Goal: Task Accomplishment & Management: Use online tool/utility

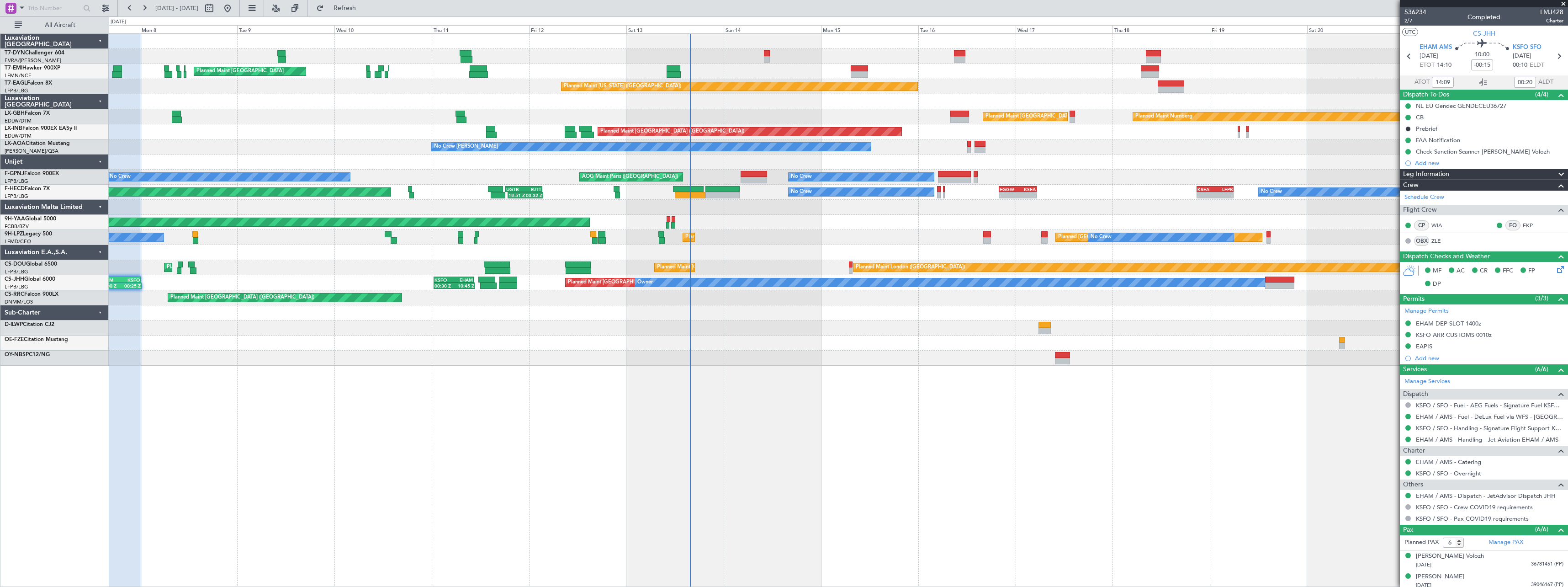
click at [752, 361] on div at bounding box center [839, 357] width 1459 height 15
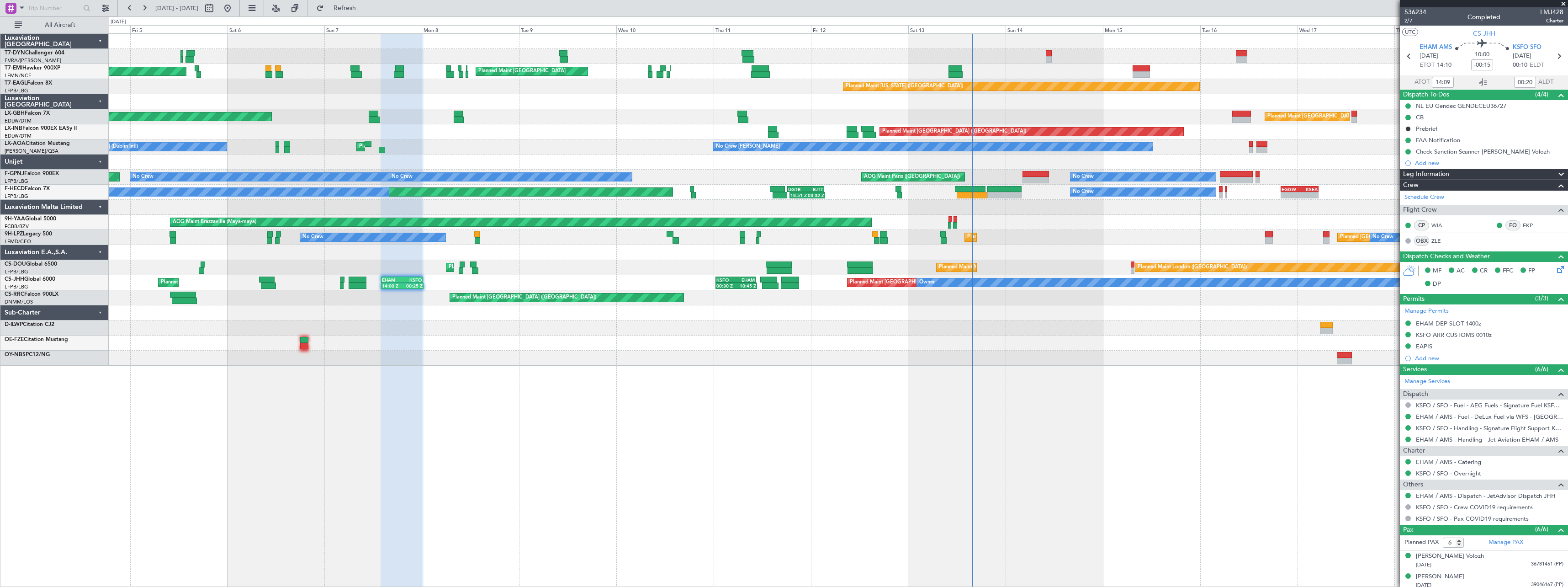
click at [706, 167] on div at bounding box center [839, 162] width 1459 height 15
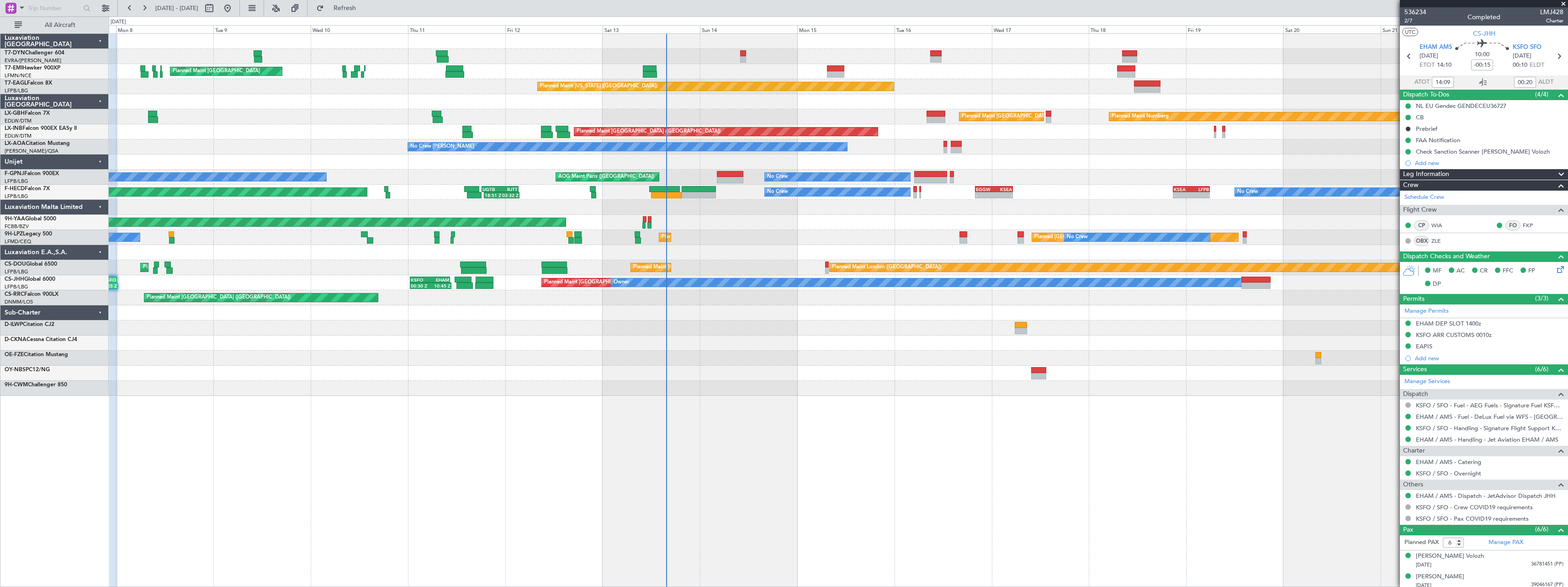
click at [503, 165] on div at bounding box center [839, 162] width 1459 height 15
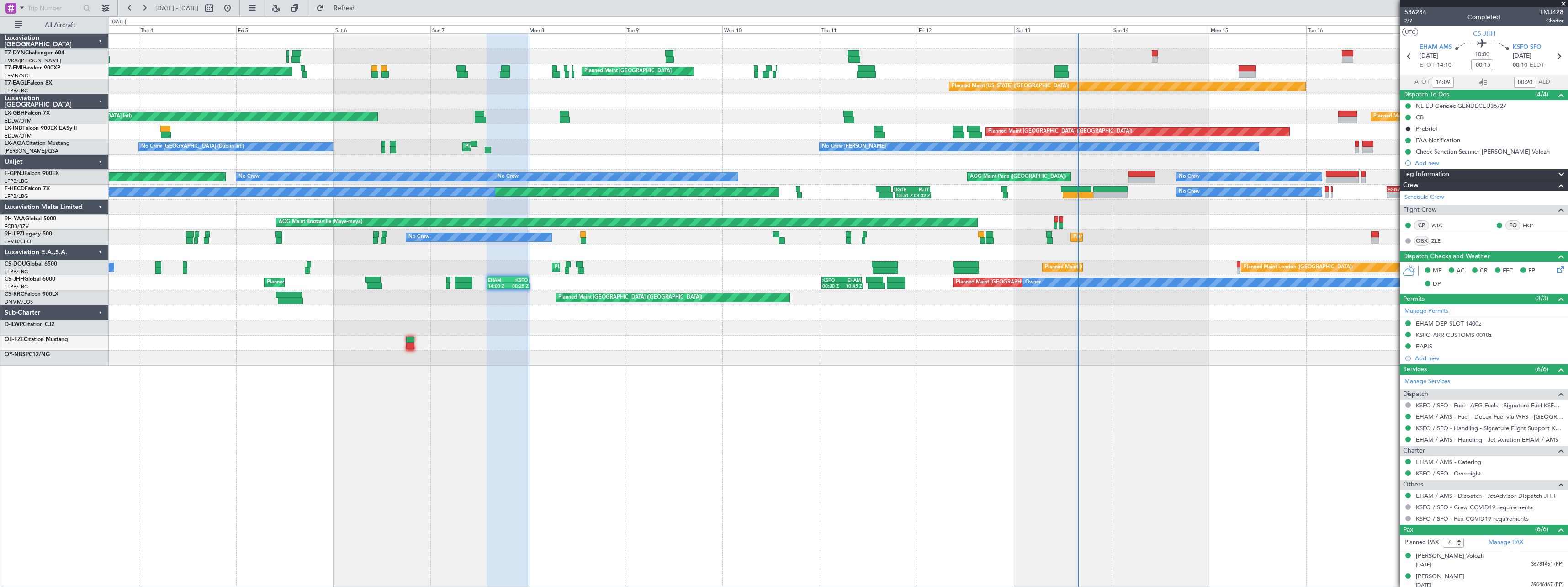
click at [966, 203] on div "AOG Maint Riga (Riga Intl) Planned Maint Zurich Planned Maint Zurich Planned Ma…" at bounding box center [839, 199] width 1459 height 331
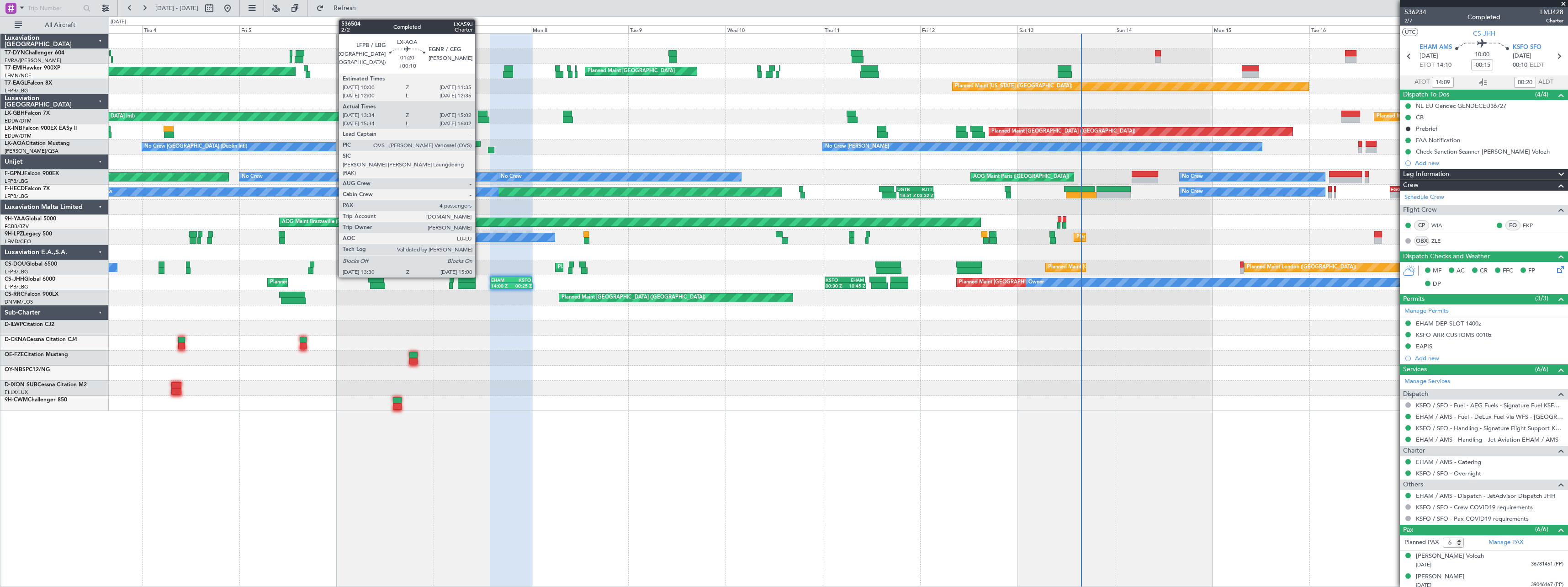
click at [480, 142] on div at bounding box center [477, 144] width 7 height 7
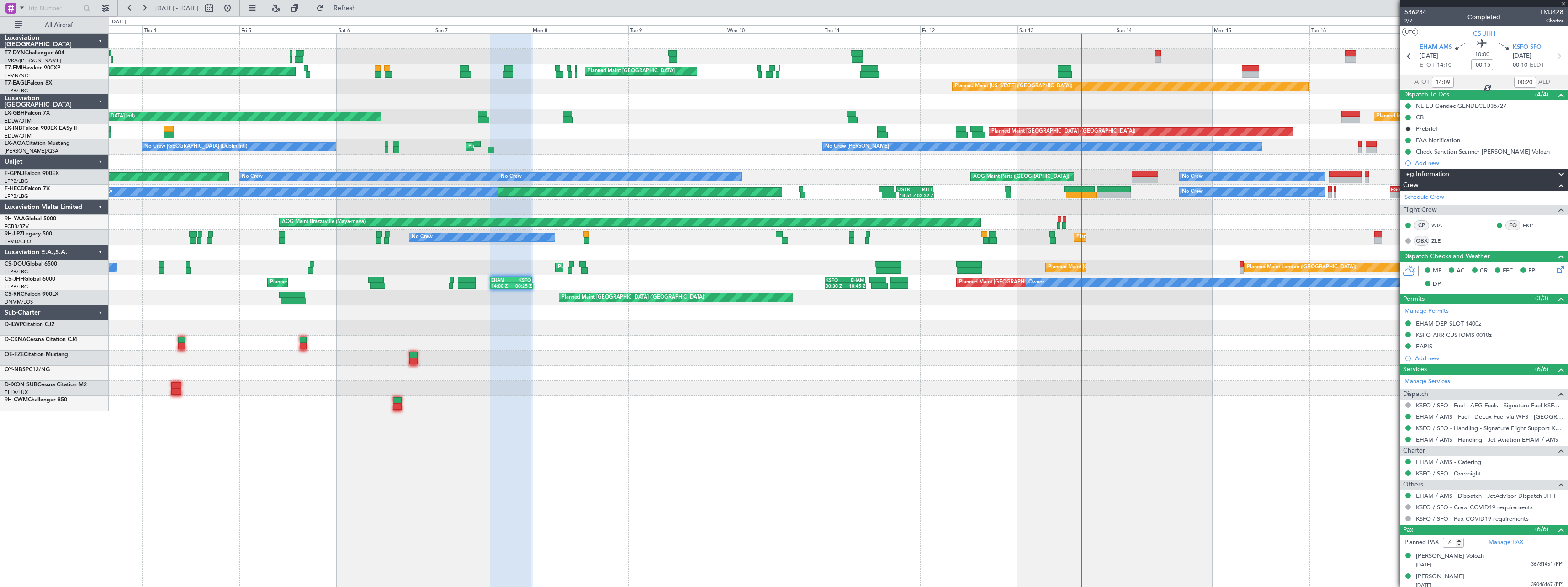
type input "+00:10"
type input "13:44"
type input "14:57"
type input "4"
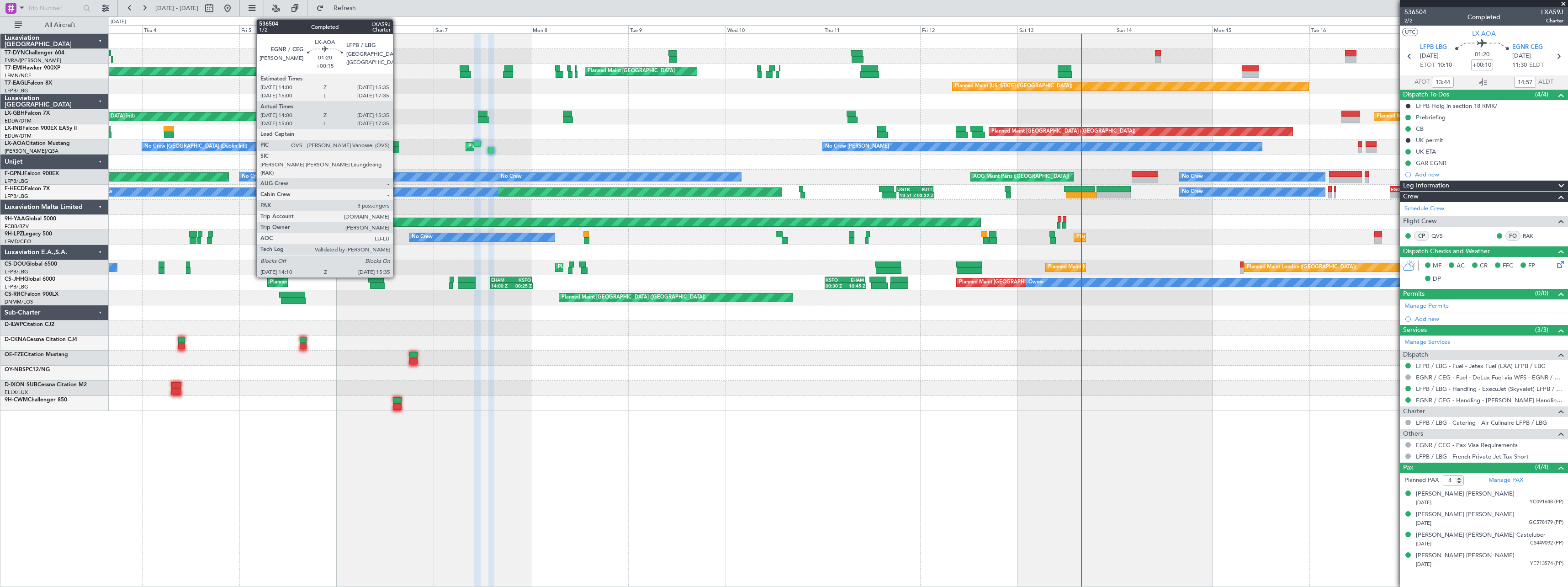
click at [397, 147] on div at bounding box center [396, 150] width 6 height 7
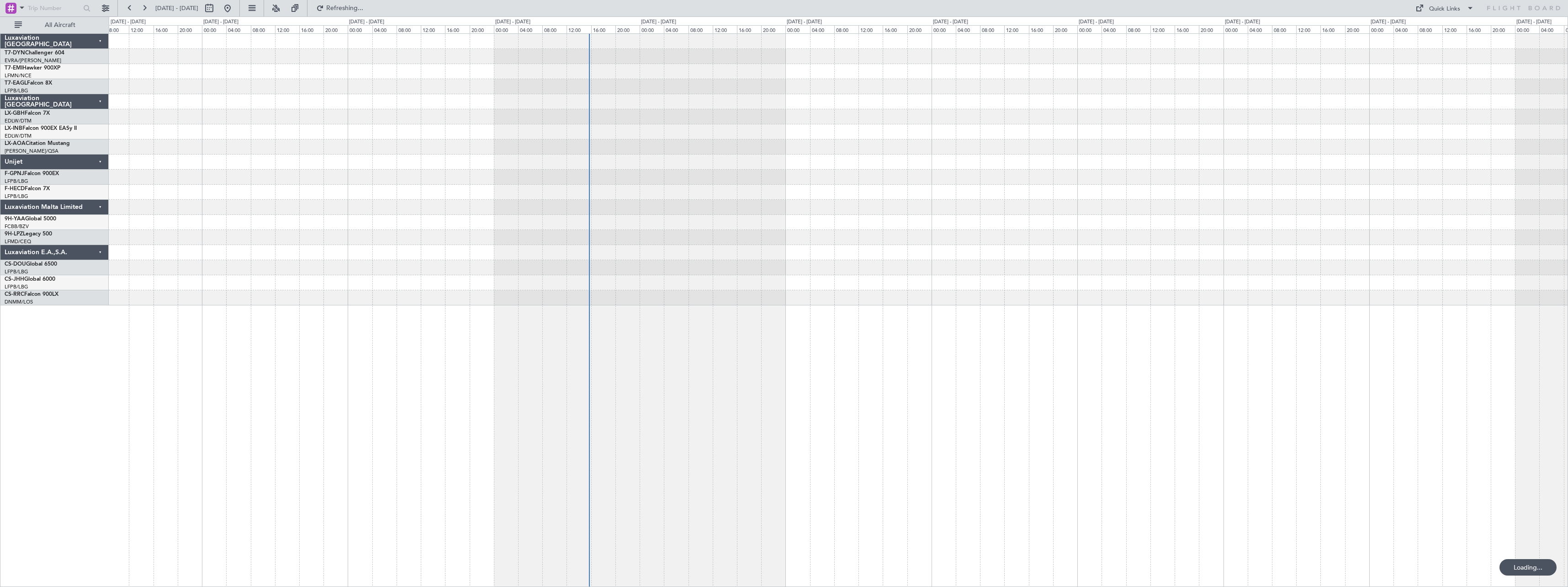
click at [791, 299] on div at bounding box center [839, 297] width 1459 height 15
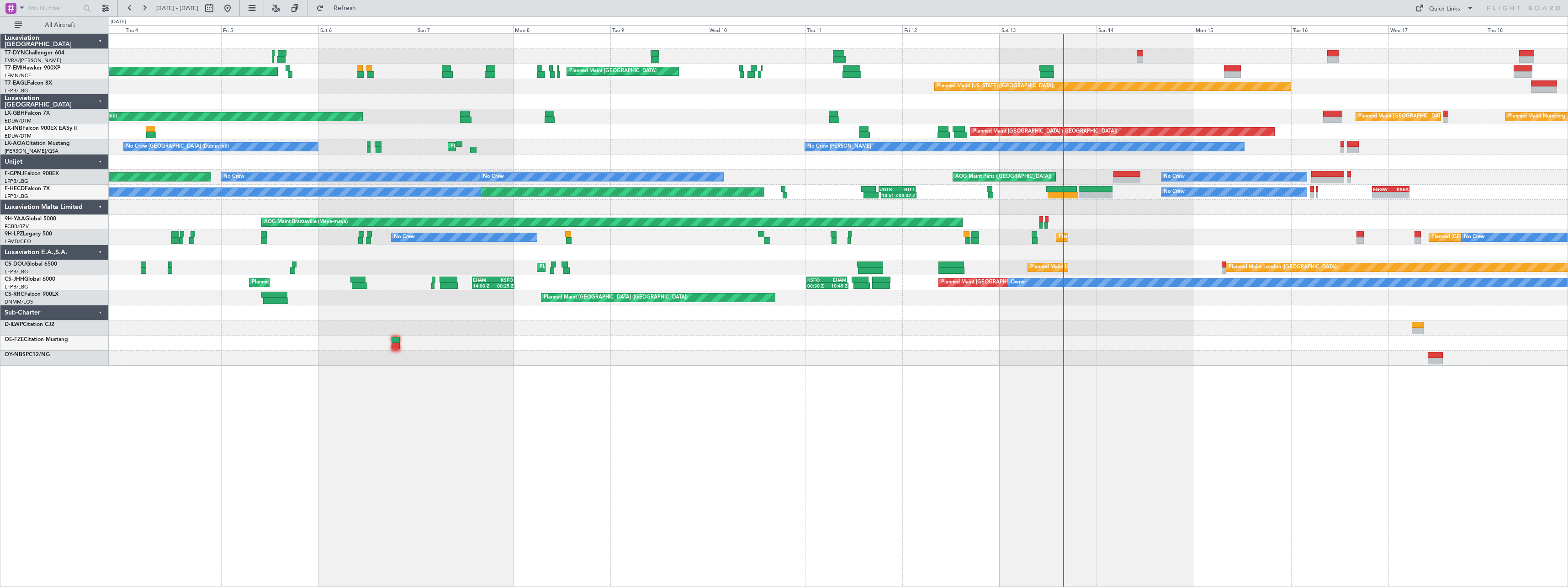
click at [913, 361] on div "AOG Maint Riga (Riga Intl) Planned Maint [GEOGRAPHIC_DATA] Planned Maint [GEOGR…" at bounding box center [839, 310] width 1459 height 554
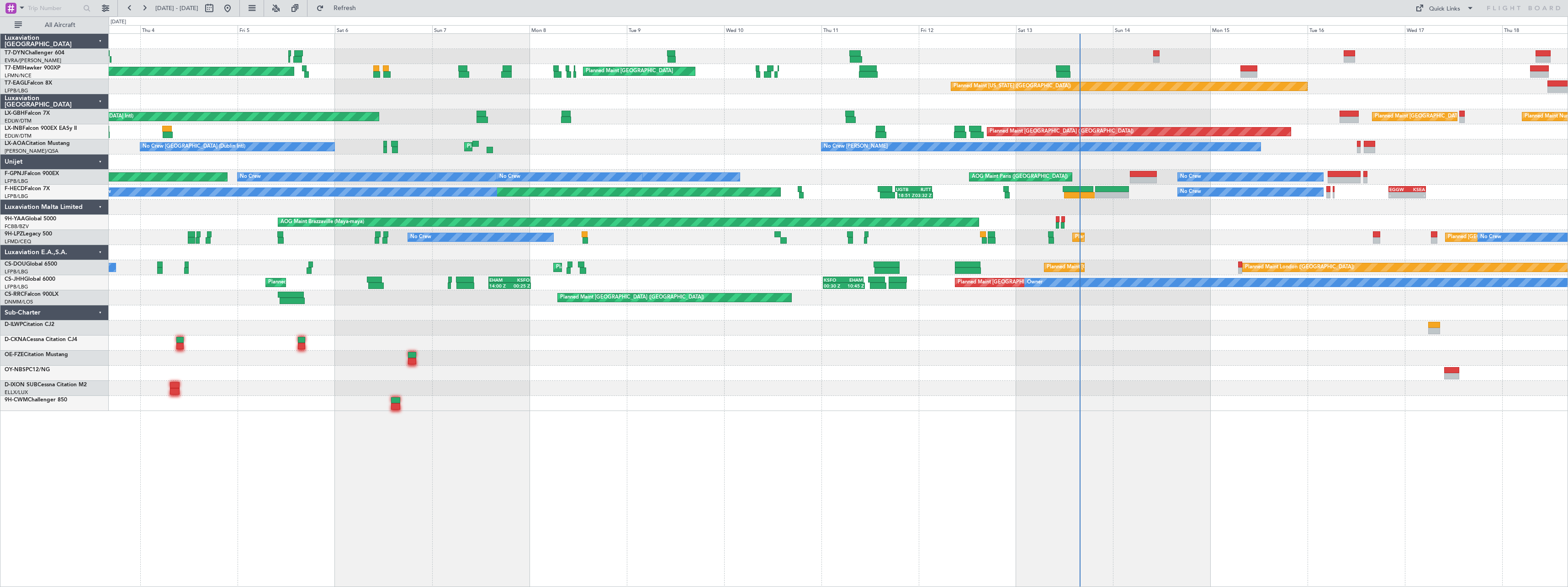
click at [426, 147] on div "No Crew [PERSON_NAME] Planned Maint [GEOGRAPHIC_DATA] ([GEOGRAPHIC_DATA]) No Cr…" at bounding box center [839, 147] width 1459 height 15
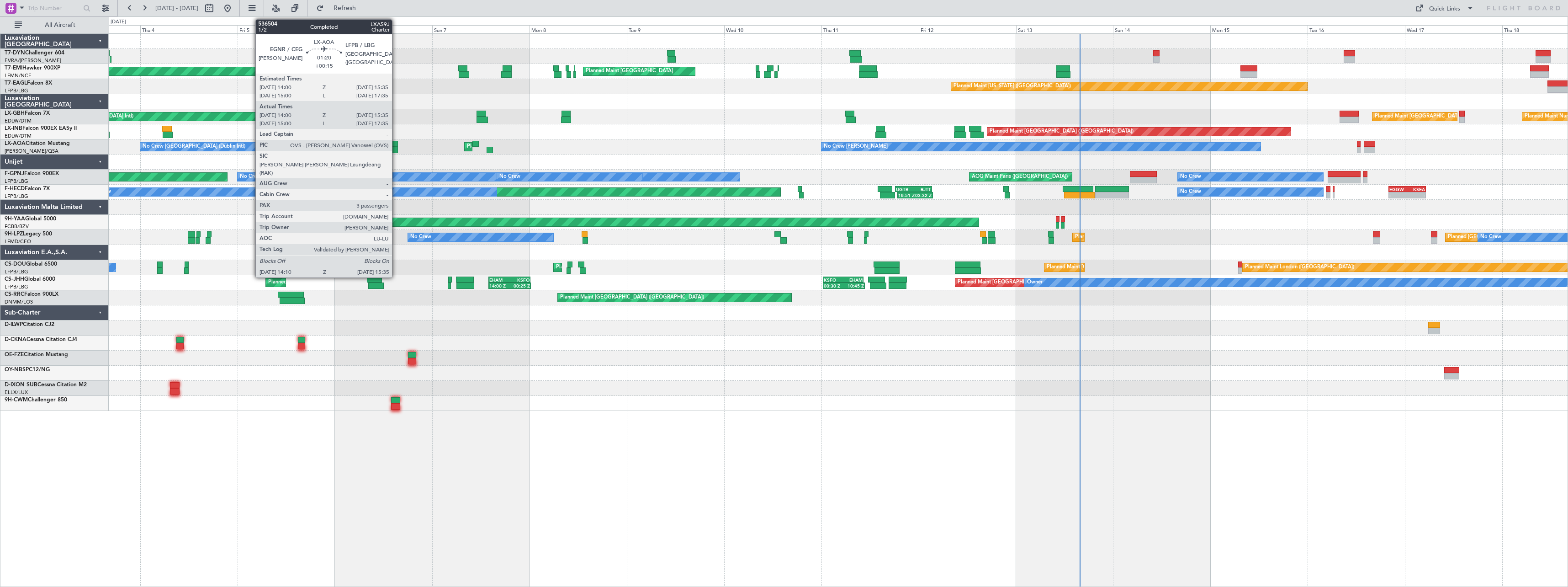
click at [396, 143] on div at bounding box center [394, 144] width 7 height 7
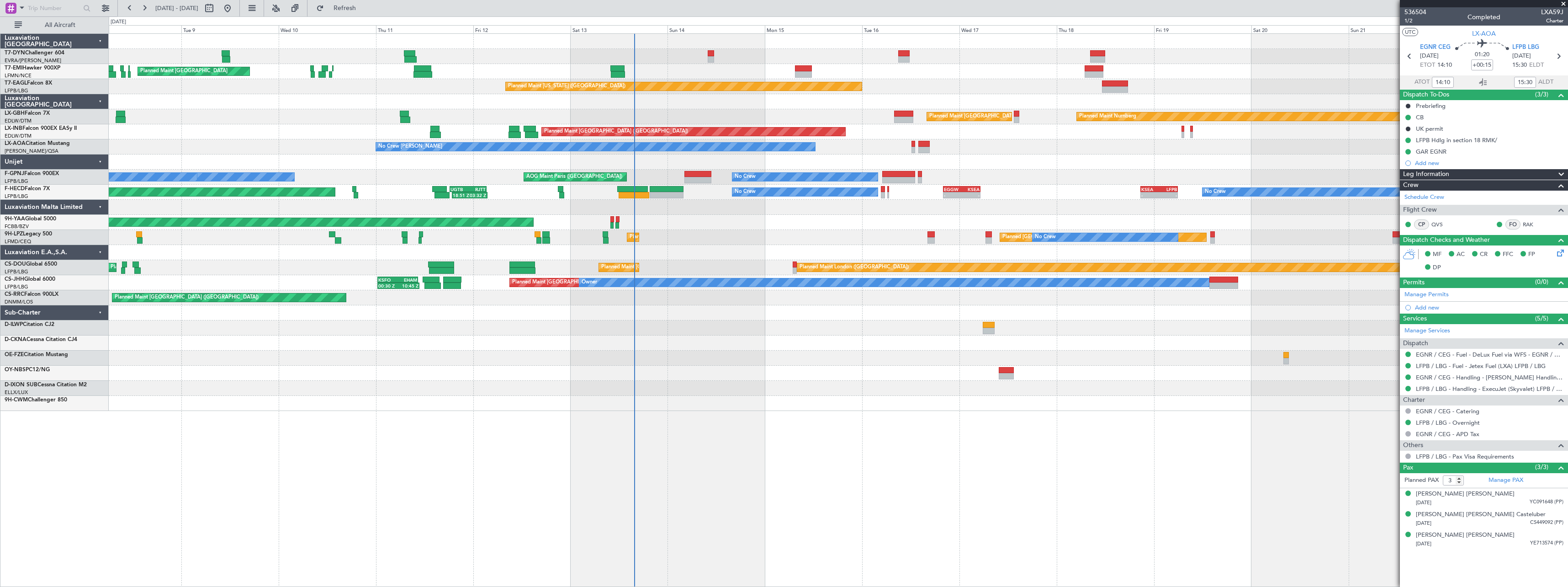
click at [635, 343] on div "Planned Maint [GEOGRAPHIC_DATA] Planned Maint [GEOGRAPHIC_DATA] Planned Maint […" at bounding box center [839, 222] width 1459 height 377
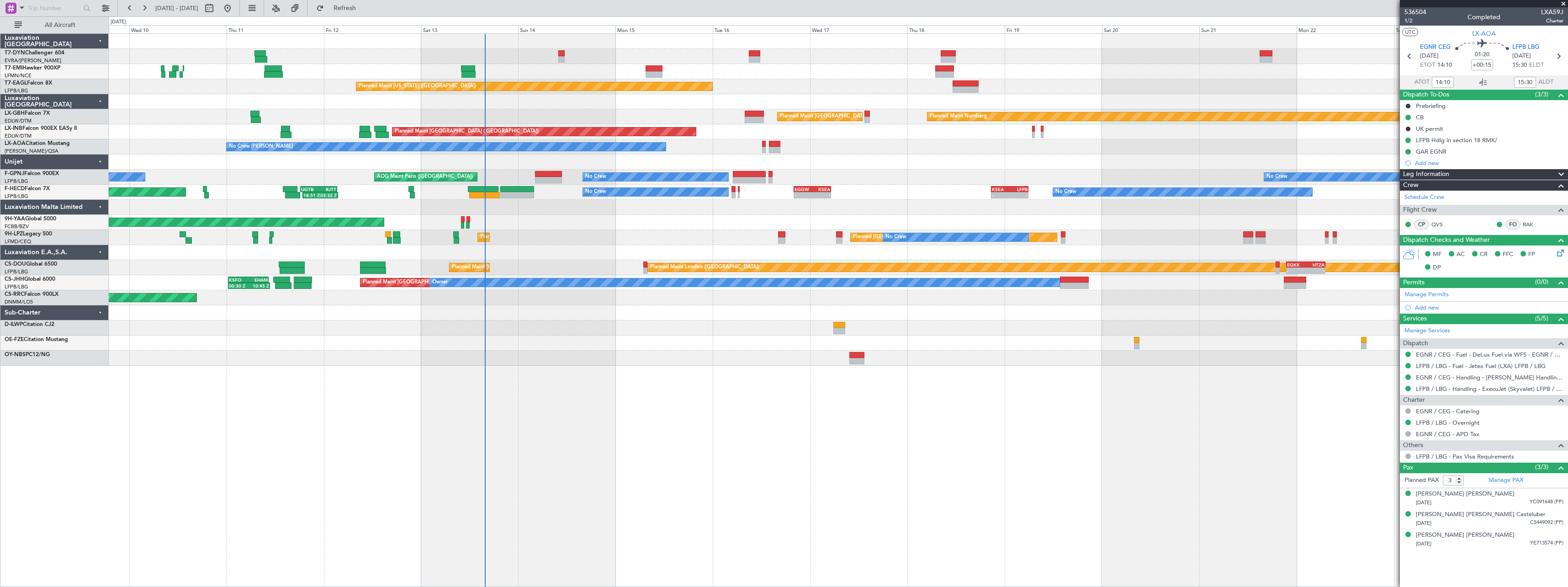
click at [721, 335] on div at bounding box center [839, 327] width 1459 height 15
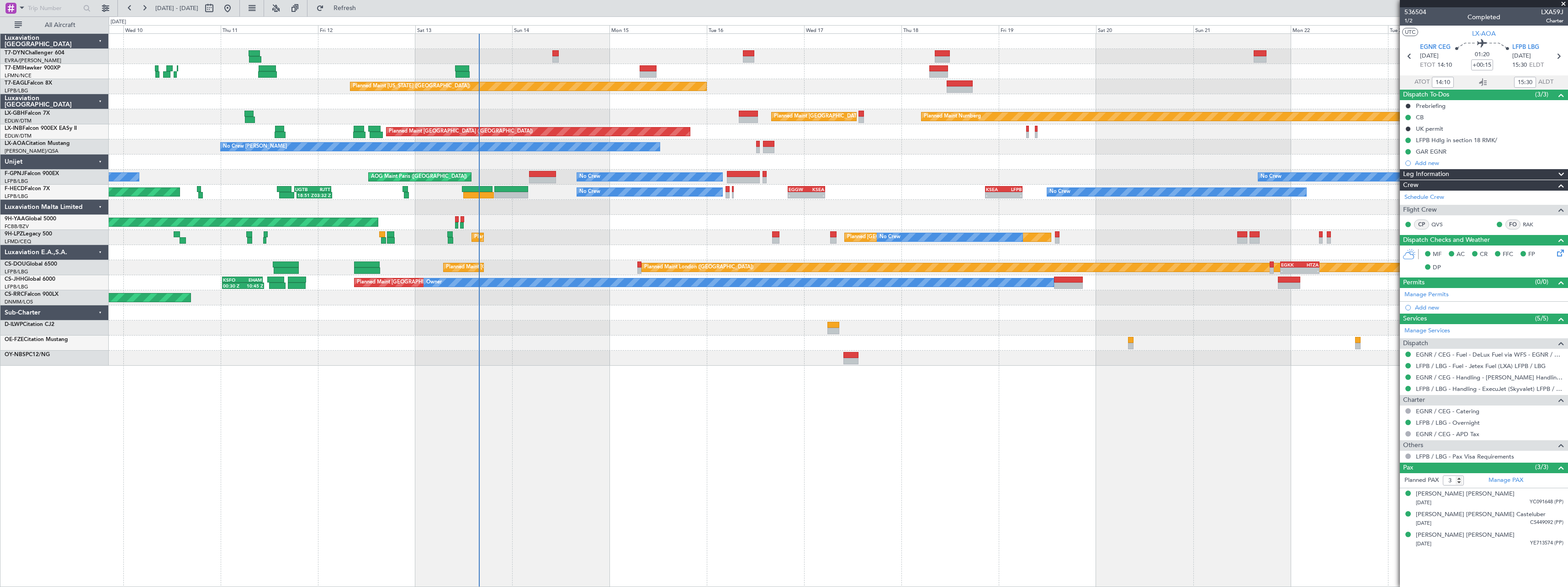
click at [607, 334] on div "Planned Maint [GEOGRAPHIC_DATA] Planned Maint [GEOGRAPHIC_DATA] Planned Maint […" at bounding box center [839, 199] width 1459 height 331
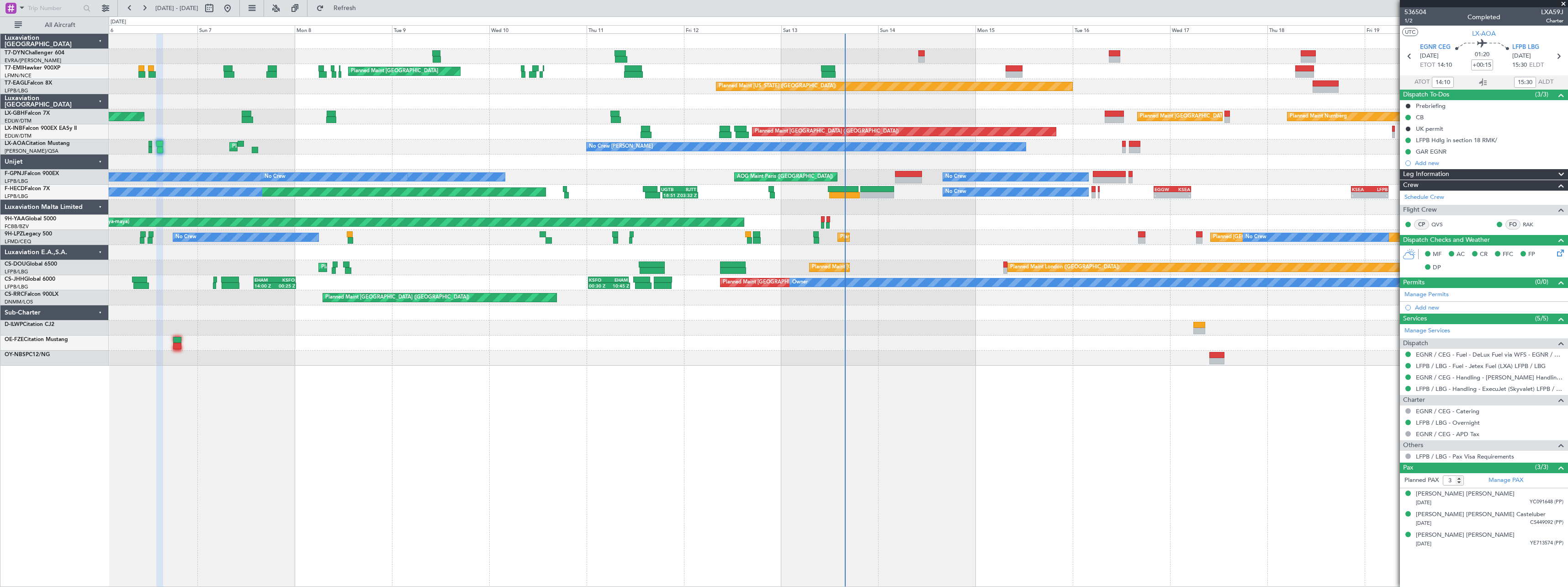
click at [766, 331] on div "AOG Maint Riga (Riga Intl) Planned Maint [GEOGRAPHIC_DATA] Planned Maint [GEOGR…" at bounding box center [839, 199] width 1459 height 331
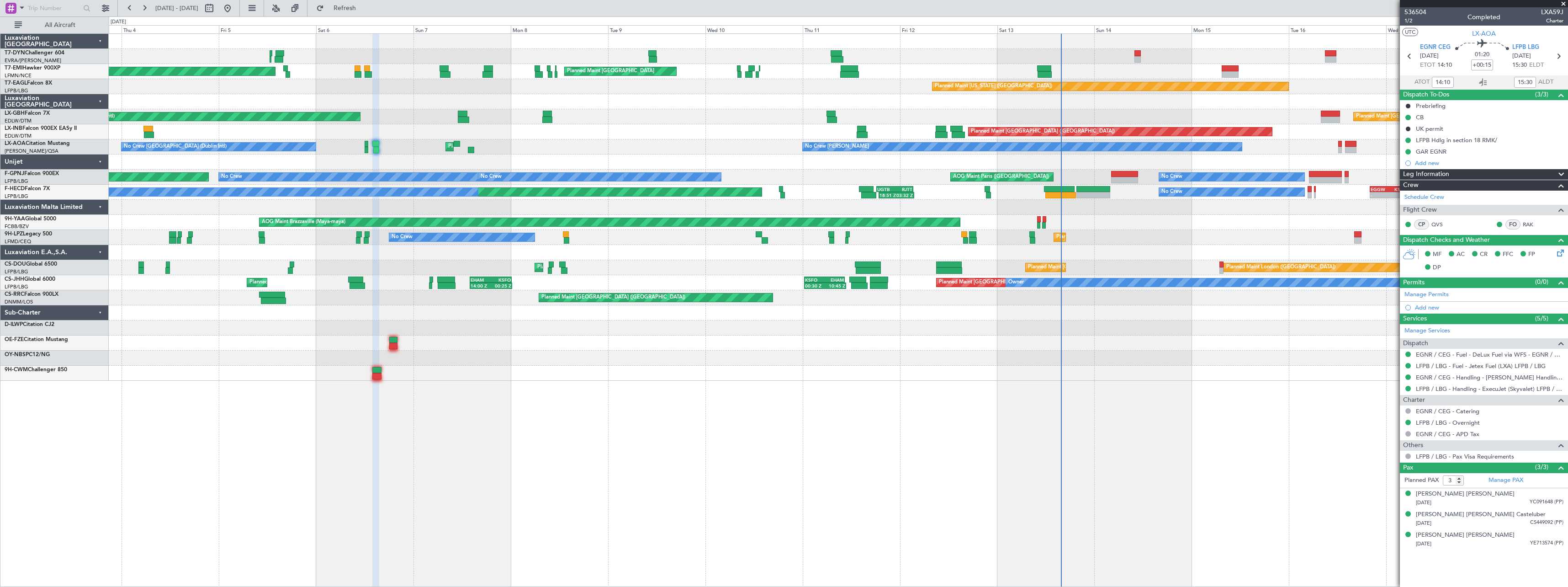
click at [542, 151] on div "No Crew [PERSON_NAME] Planned Maint [GEOGRAPHIC_DATA] ([GEOGRAPHIC_DATA]) No Cr…" at bounding box center [839, 147] width 1459 height 15
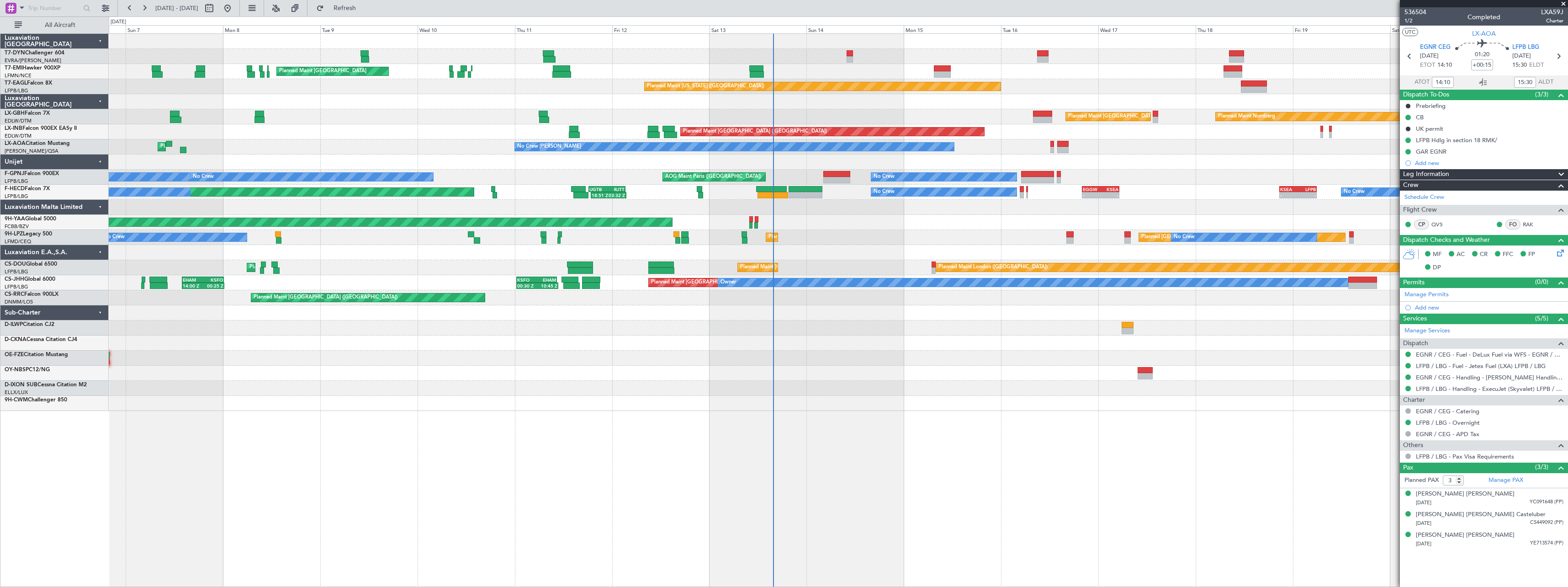
click at [510, 165] on div at bounding box center [839, 162] width 1459 height 15
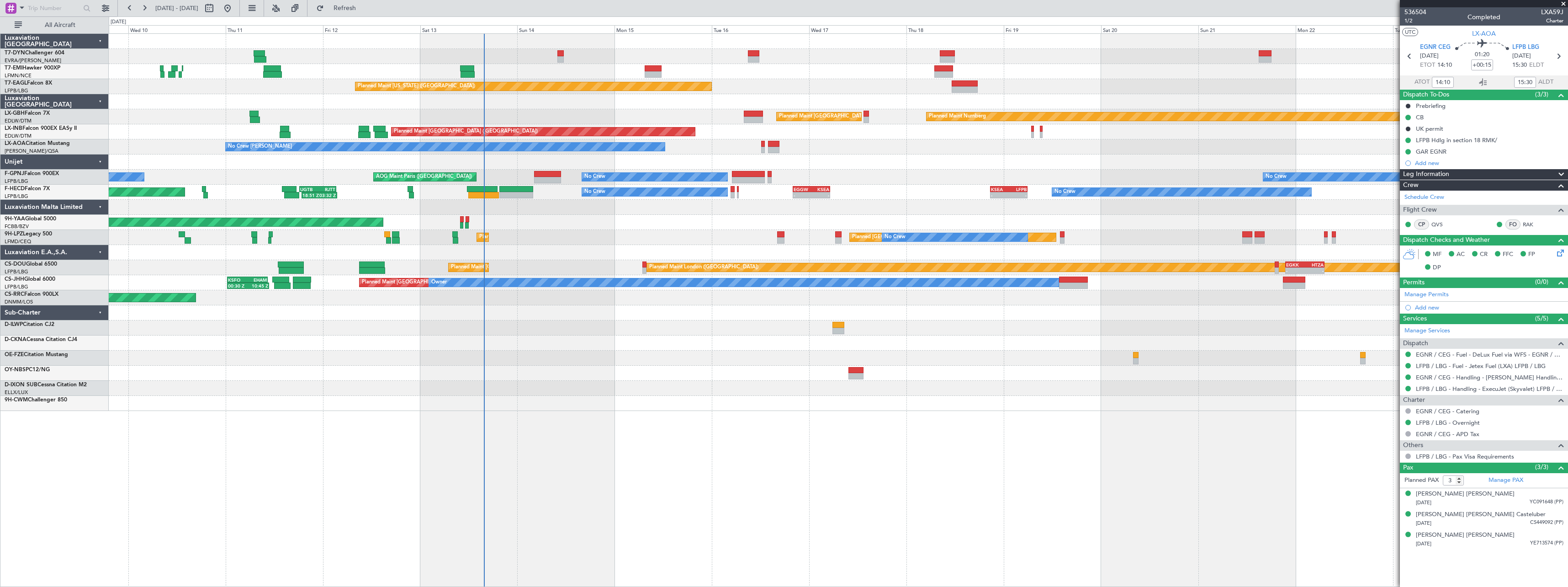
click at [653, 375] on div "Planned Maint [GEOGRAPHIC_DATA] Planned Maint [GEOGRAPHIC_DATA] Planned Maint […" at bounding box center [839, 222] width 1459 height 377
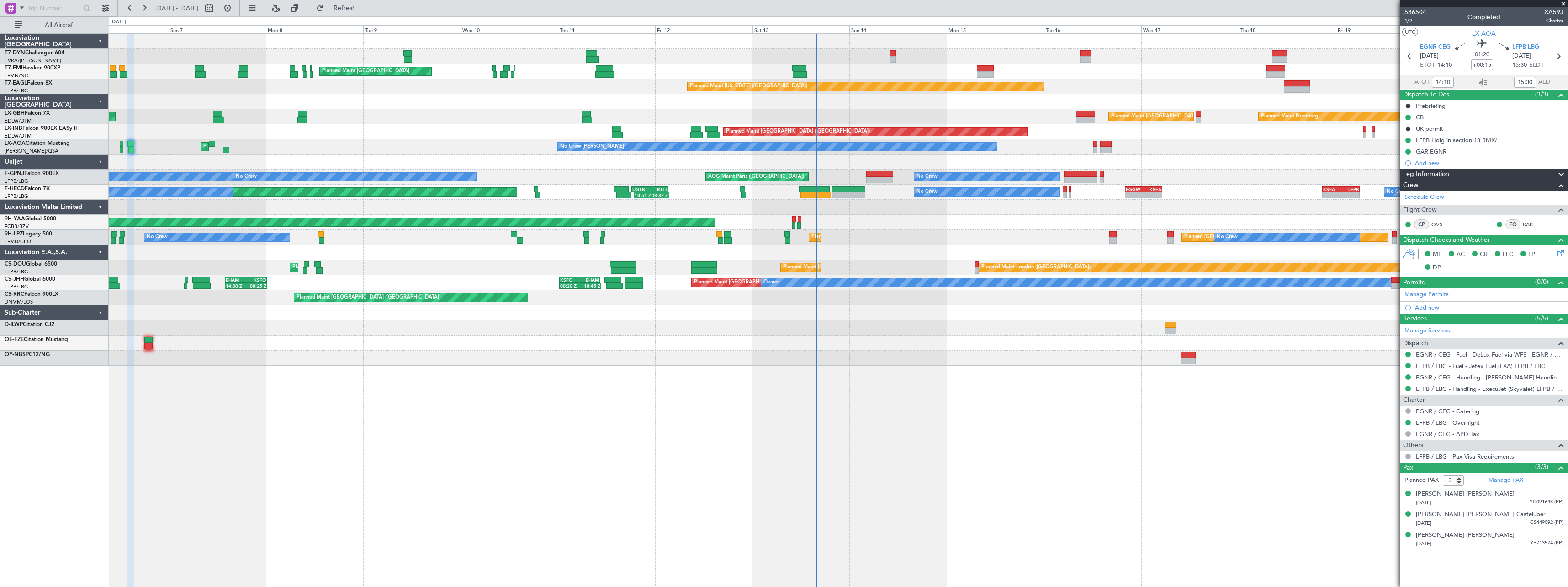
click at [723, 357] on div at bounding box center [839, 357] width 1459 height 15
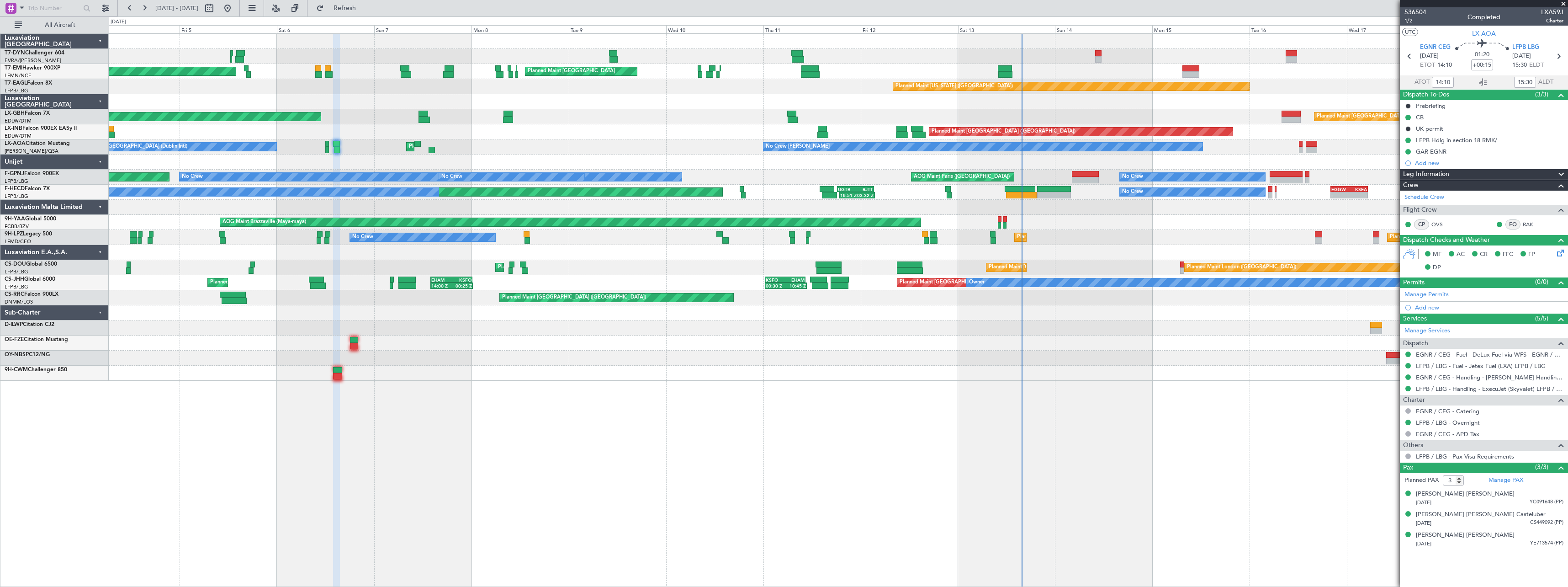
click at [699, 348] on div at bounding box center [839, 343] width 1459 height 15
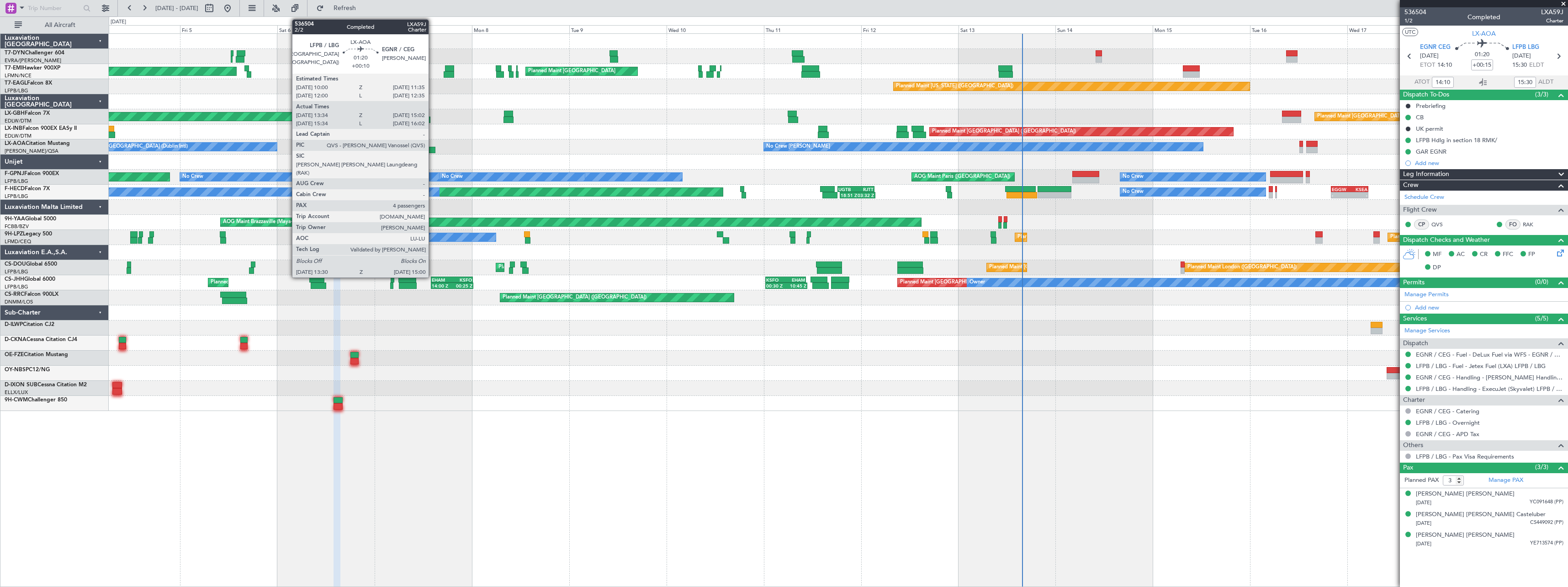
click at [432, 151] on div at bounding box center [432, 150] width 7 height 7
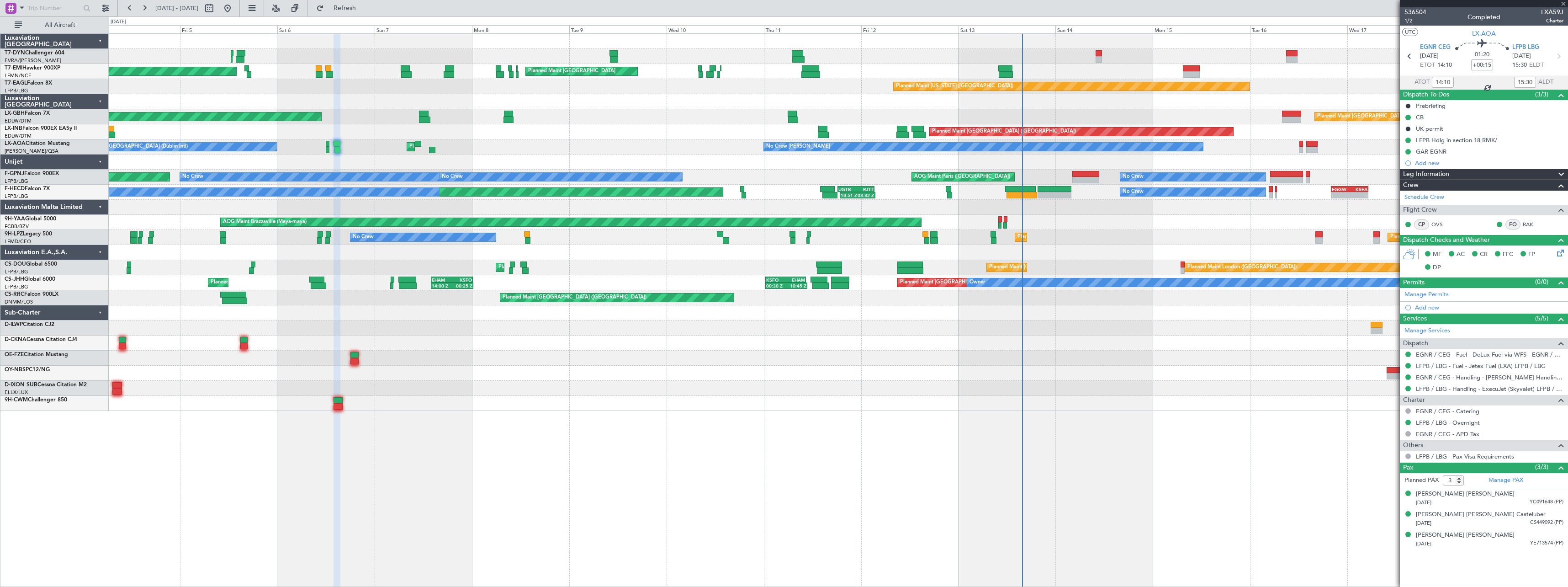
type input "+00:10"
type input "13:44"
type input "14:57"
type input "4"
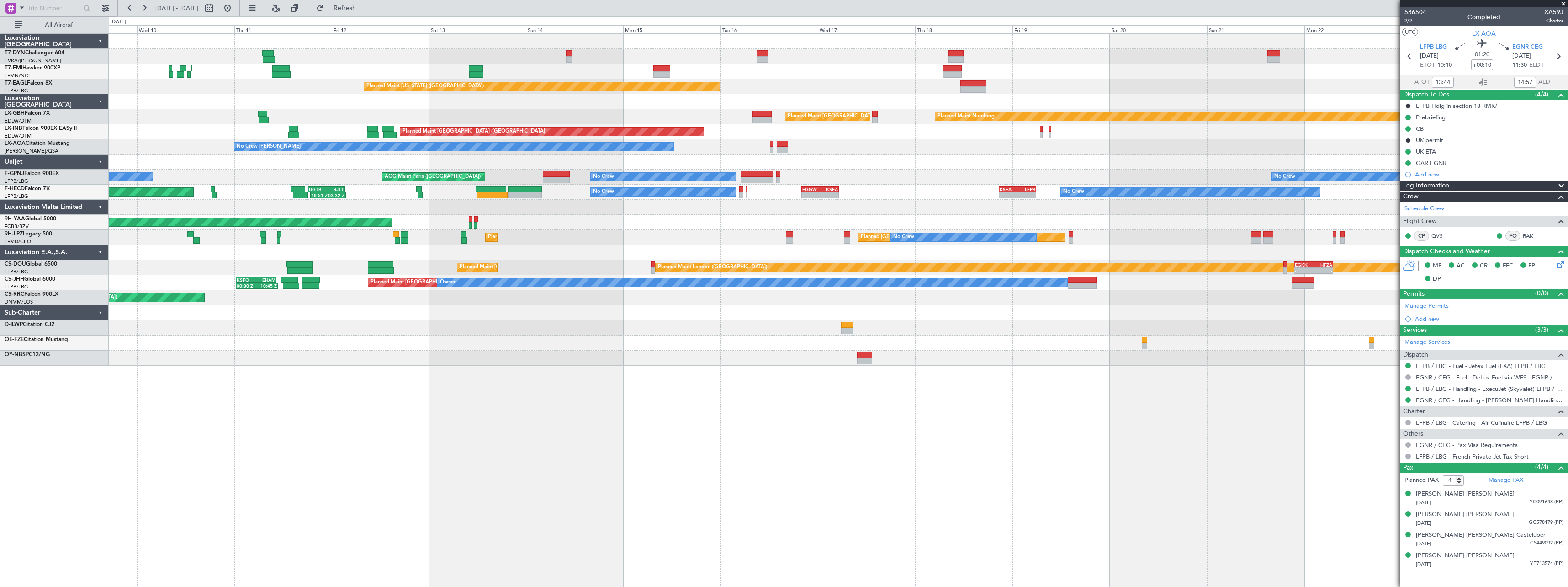
click at [665, 338] on div at bounding box center [839, 343] width 1459 height 15
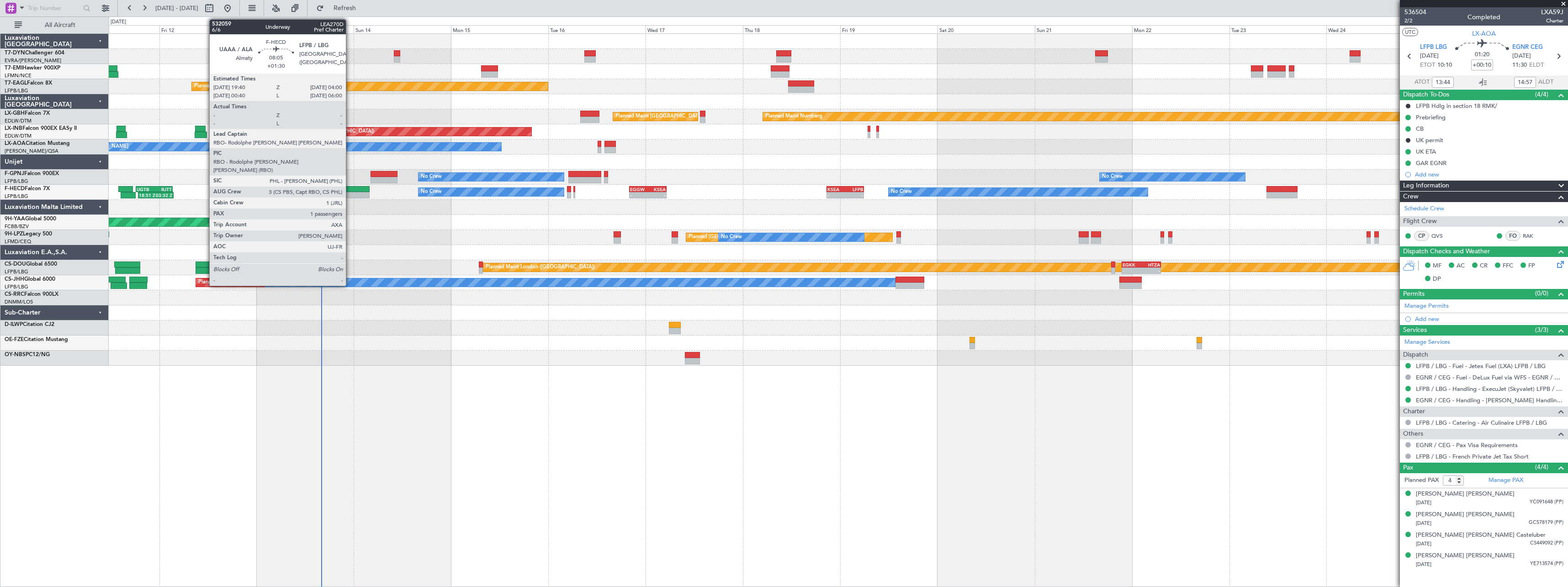
click at [350, 191] on div at bounding box center [353, 189] width 34 height 7
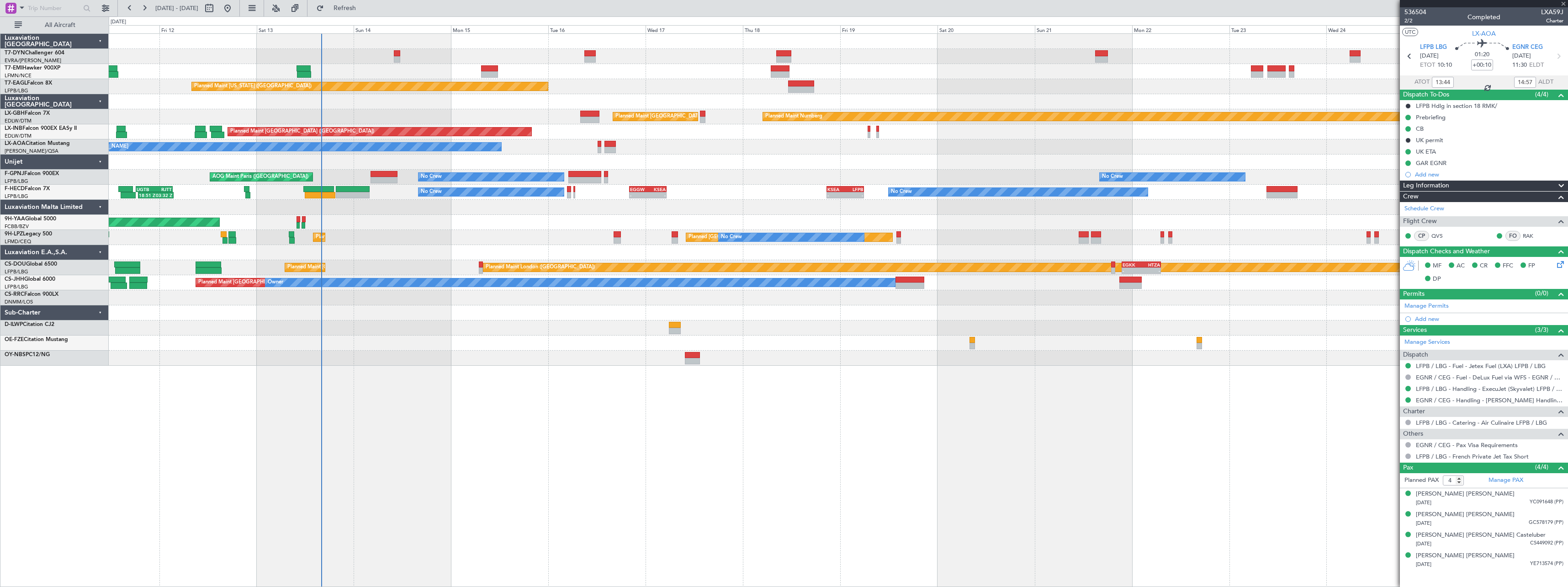
type input "+01:30"
type input "1"
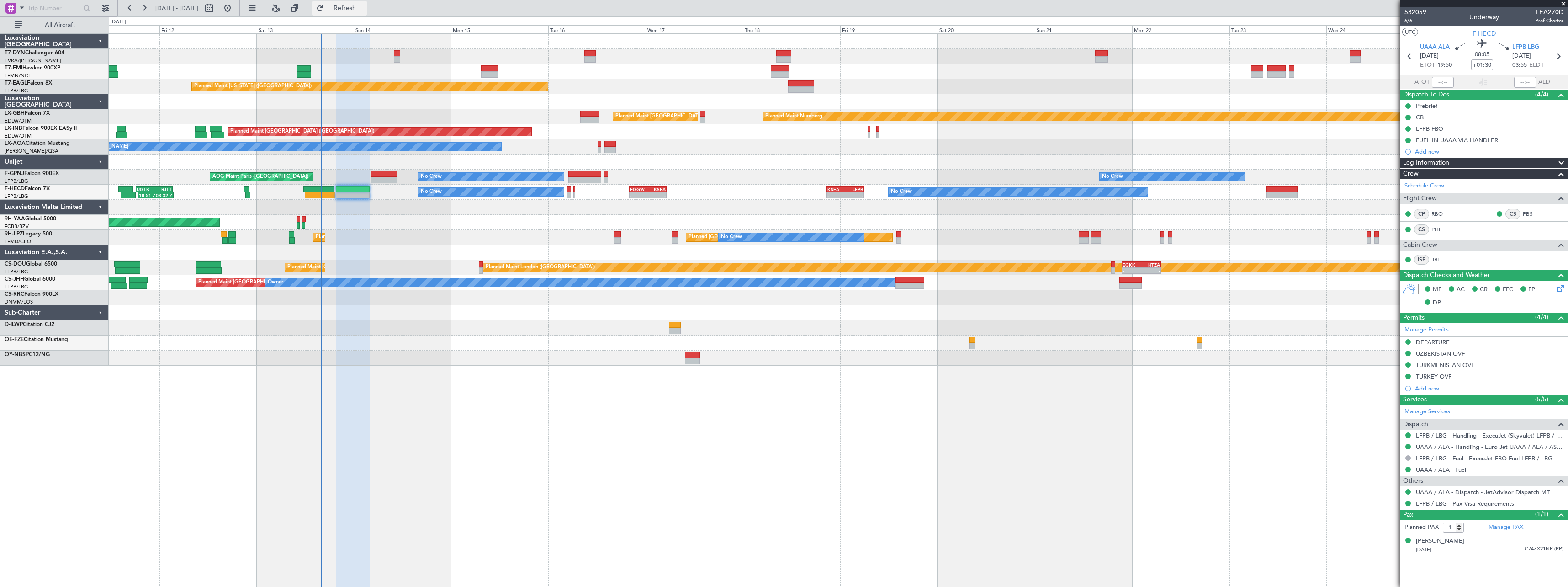
click at [367, 13] on button "Refresh" at bounding box center [339, 8] width 55 height 15
click at [364, 5] on span "Refresh" at bounding box center [344, 8] width 38 height 7
click at [364, 7] on span "Refresh" at bounding box center [344, 8] width 38 height 7
click at [364, 6] on span "Refresh" at bounding box center [344, 8] width 38 height 7
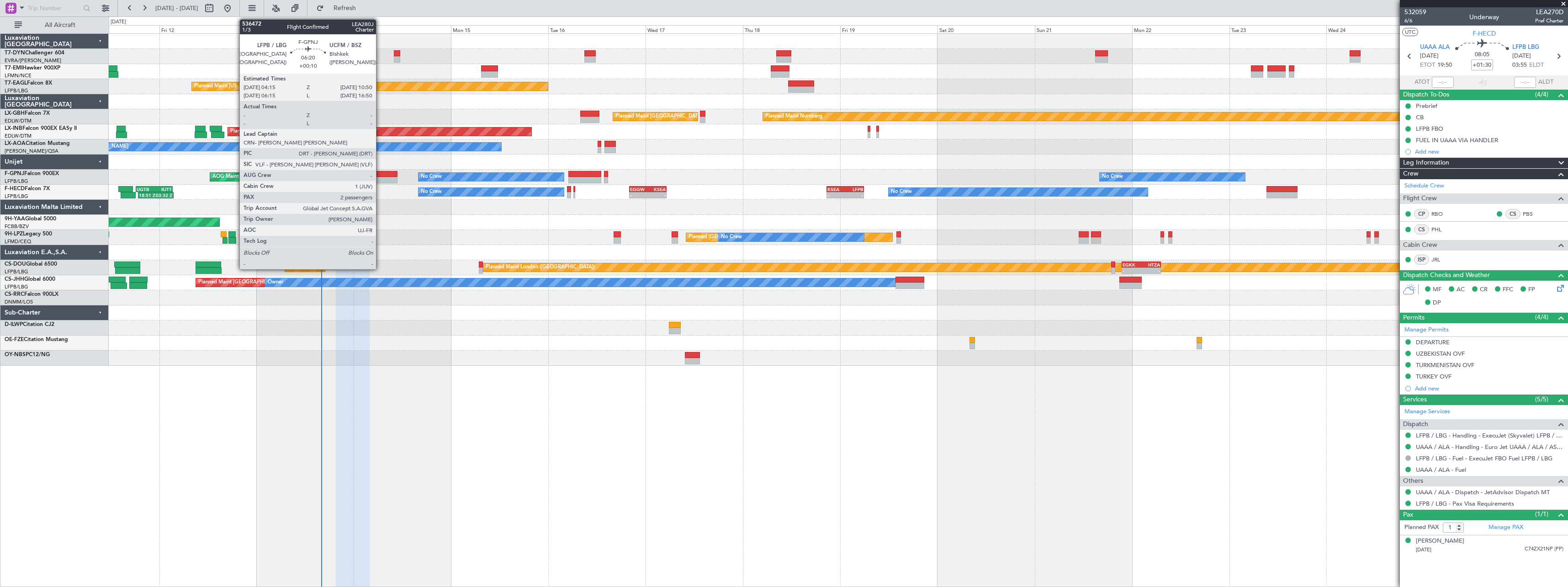
click at [380, 171] on div at bounding box center [383, 174] width 27 height 7
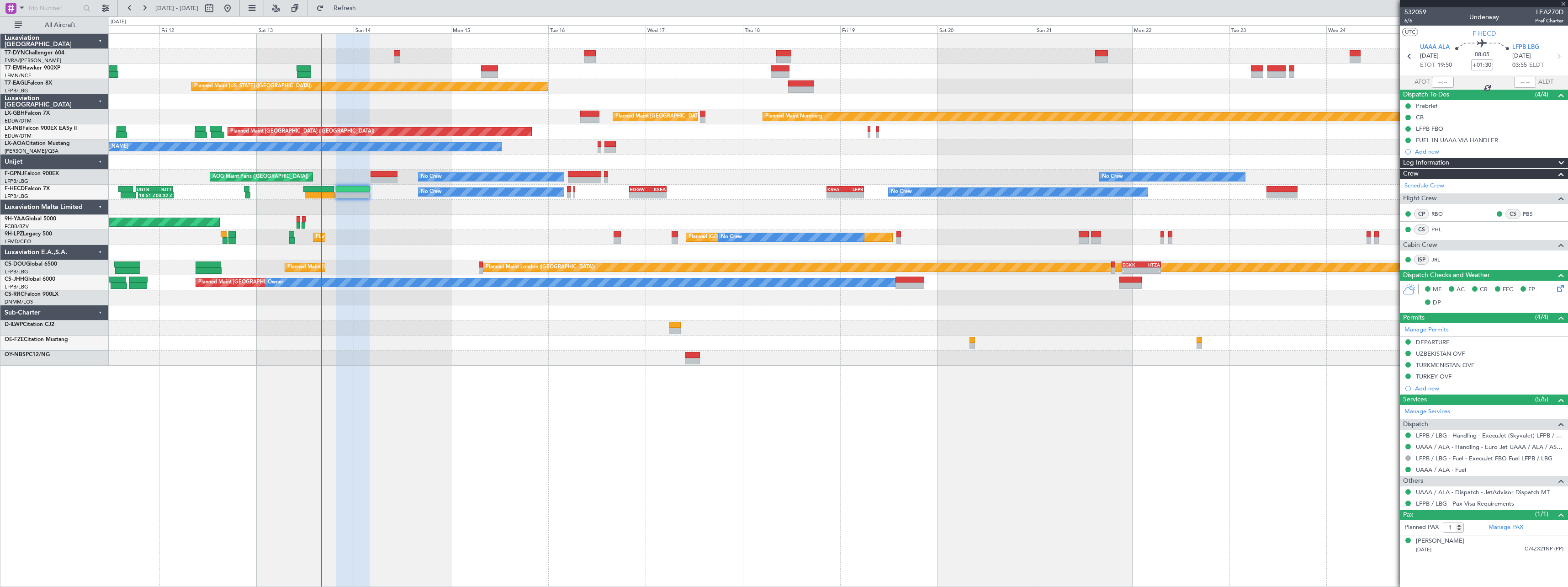
type input "+00:10"
type input "2"
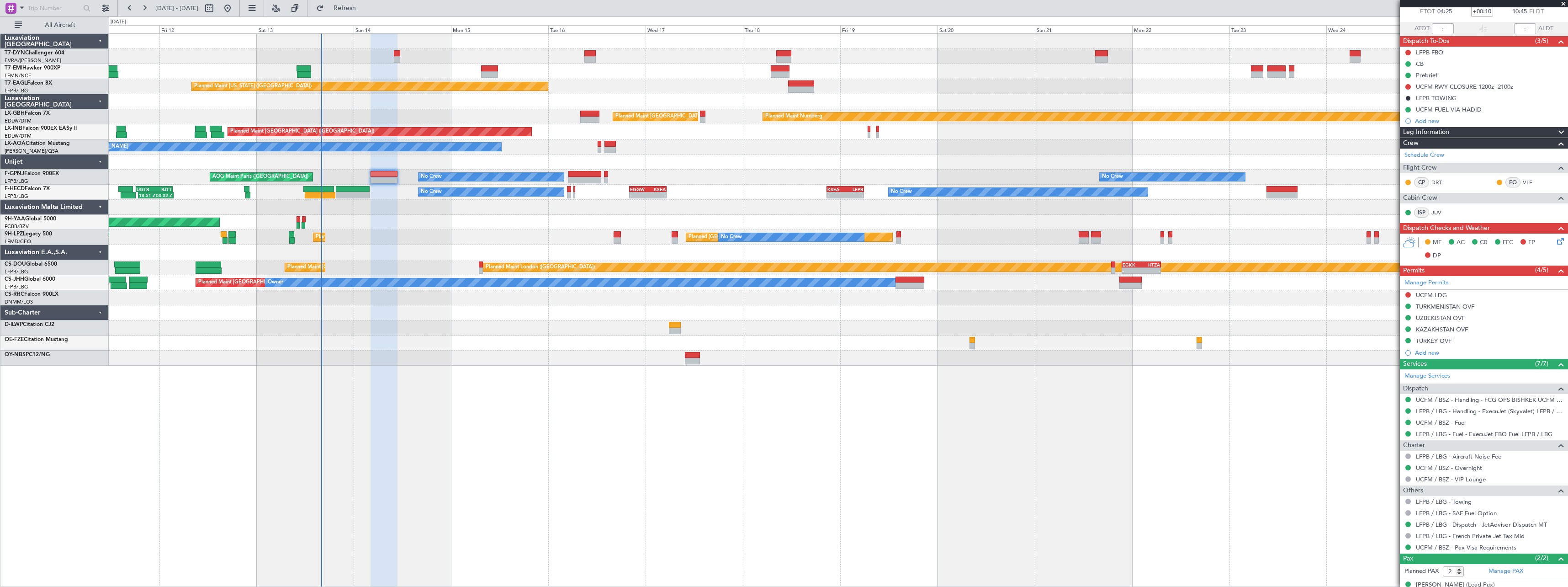
scroll to position [86, 0]
